Goal: Check status: Check status

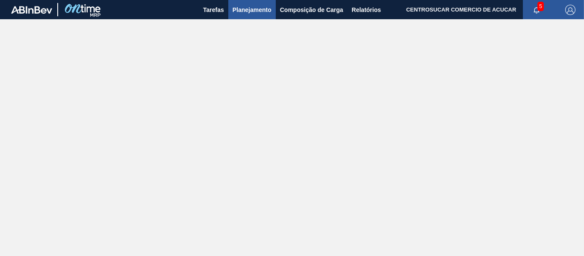
click at [248, 16] on button "Planejamento" at bounding box center [251, 9] width 47 height 19
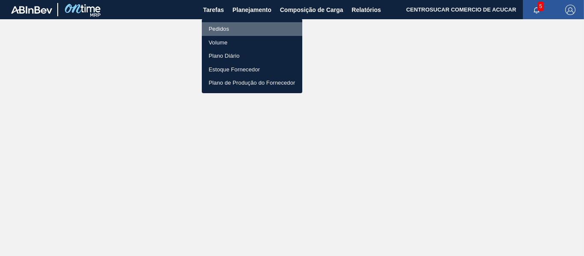
click at [244, 24] on li "Pedidos" at bounding box center [252, 29] width 101 height 14
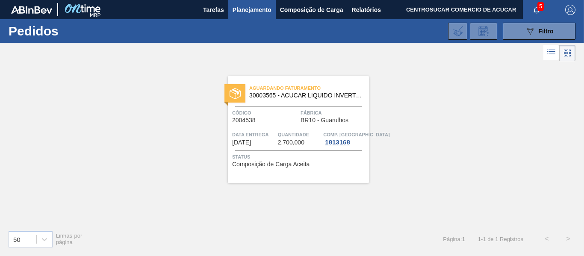
click at [307, 142] on div "Quantidade 2.700,000" at bounding box center [300, 137] width 44 height 15
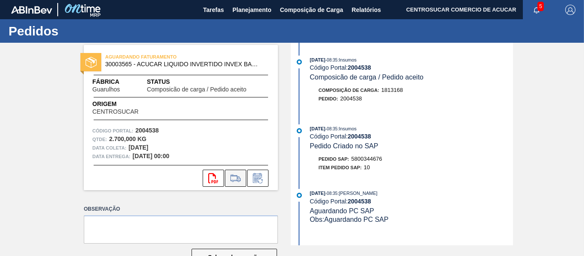
click at [240, 178] on icon at bounding box center [236, 178] width 14 height 10
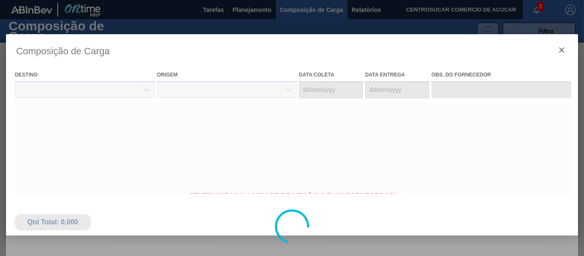
type coleta "[DATE]"
type entrega "[DATE]"
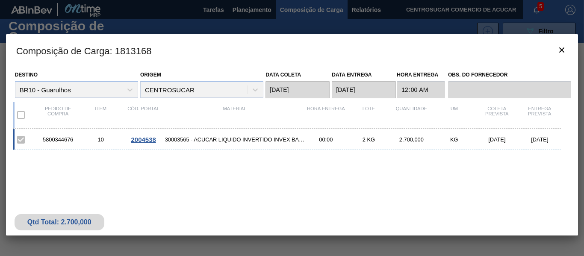
click at [68, 140] on div "5800344676" at bounding box center [58, 139] width 43 height 6
copy div "5800344676"
click at [561, 48] on icon "botão de ícone" at bounding box center [562, 49] width 5 height 5
